Goal: Find specific page/section: Find specific page/section

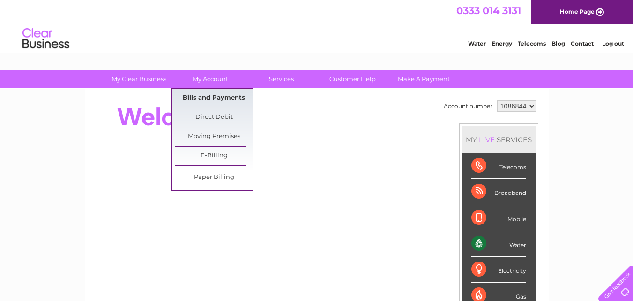
click at [203, 98] on link "Bills and Payments" at bounding box center [213, 98] width 77 height 19
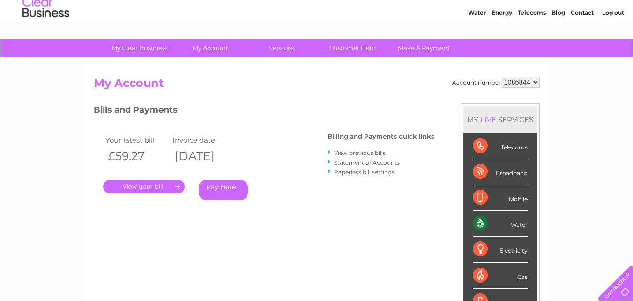
scroll to position [47, 0]
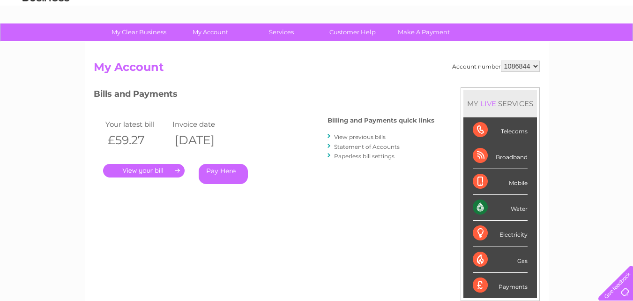
click at [161, 173] on link "." at bounding box center [144, 171] width 82 height 14
